Goal: Find specific page/section: Find specific page/section

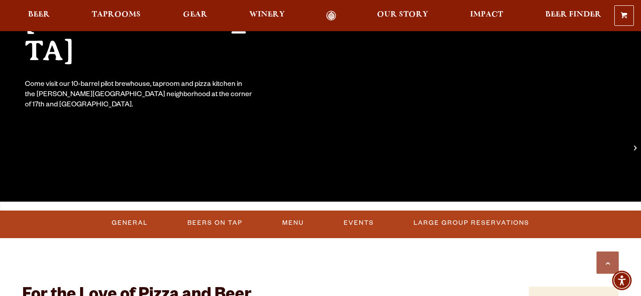
scroll to position [316, 0]
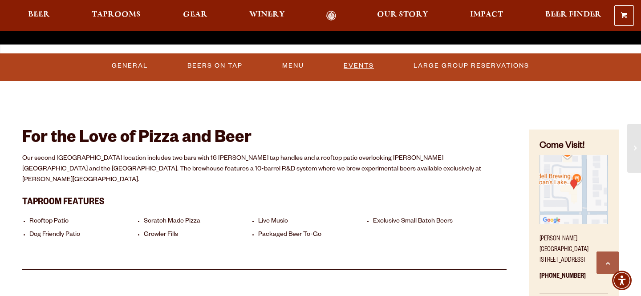
click at [364, 61] on link "Events" at bounding box center [358, 66] width 37 height 20
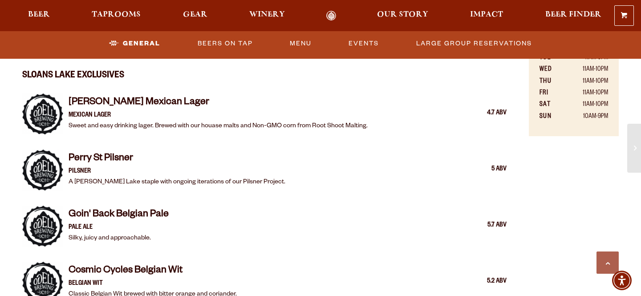
scroll to position [283, 0]
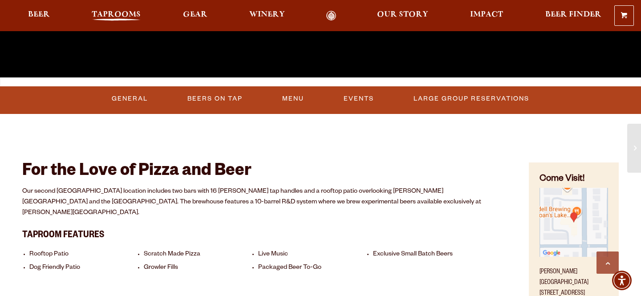
click at [133, 12] on span "Taprooms" at bounding box center [116, 14] width 49 height 7
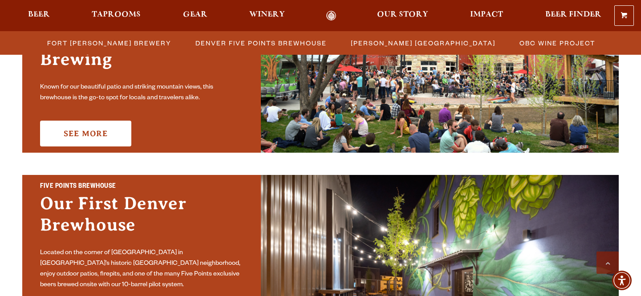
scroll to position [293, 0]
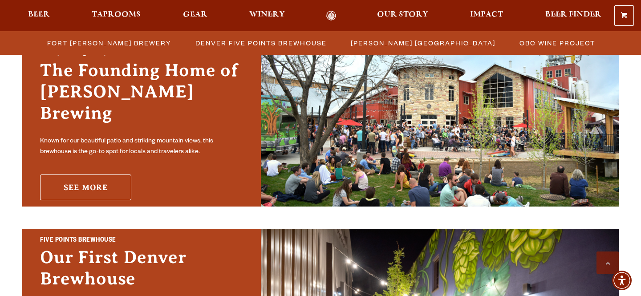
click at [85, 174] on link "See More" at bounding box center [85, 187] width 91 height 26
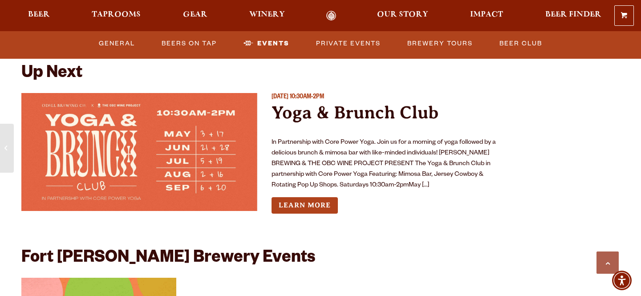
scroll to position [3225, 0]
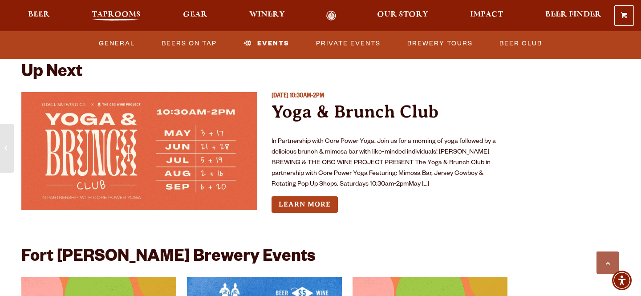
click at [95, 18] on span "Taprooms" at bounding box center [116, 14] width 49 height 7
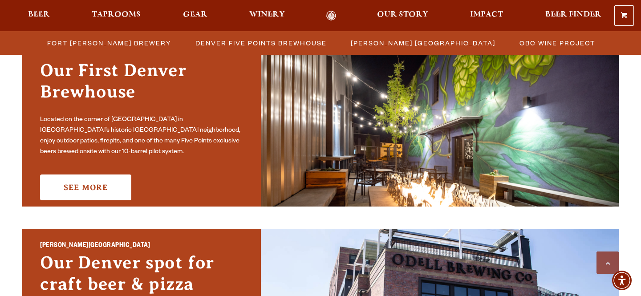
scroll to position [498, 0]
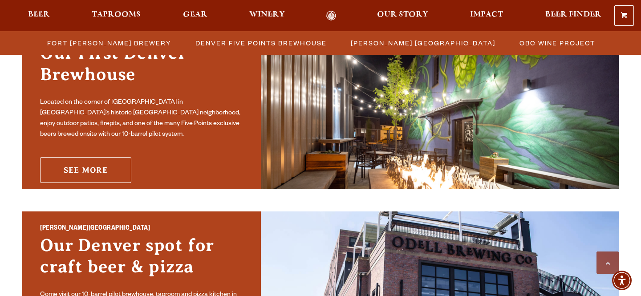
click at [86, 162] on link "See More" at bounding box center [85, 170] width 91 height 26
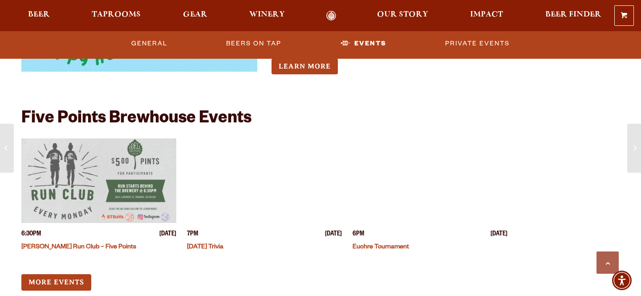
scroll to position [2494, 0]
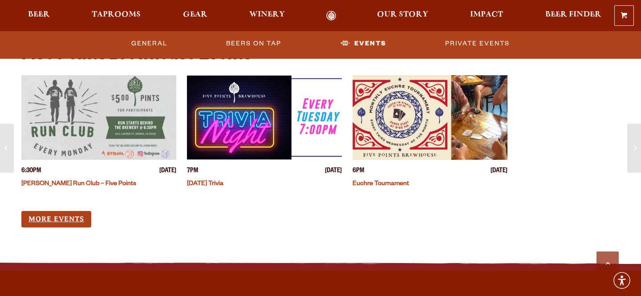
click at [72, 211] on link "More Events" at bounding box center [56, 219] width 70 height 16
